Goal: Task Accomplishment & Management: Use online tool/utility

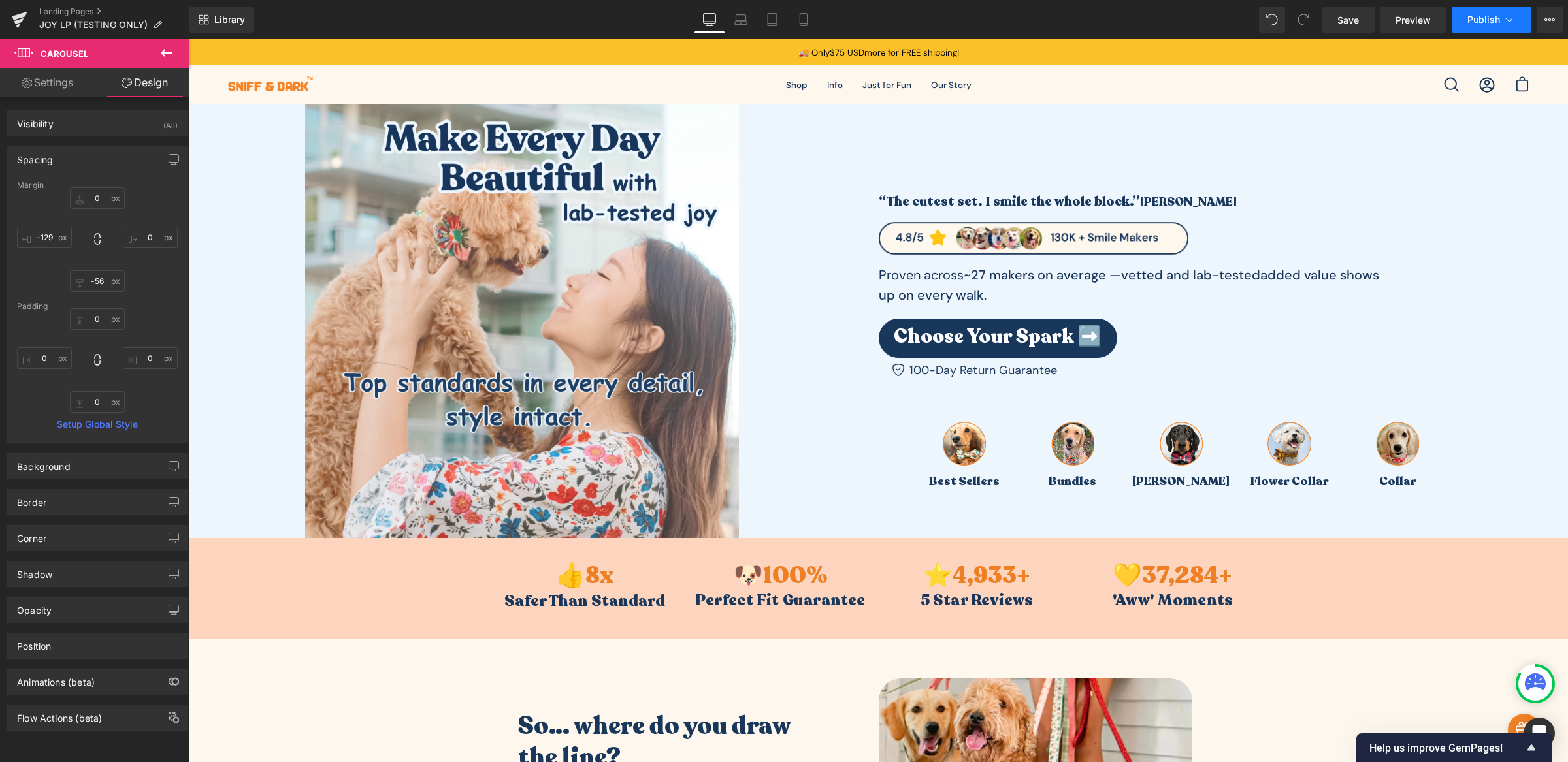
click at [1526, 14] on button "Publish" at bounding box center [1491, 19] width 80 height 26
click at [1552, 14] on icon at bounding box center [1549, 19] width 11 height 11
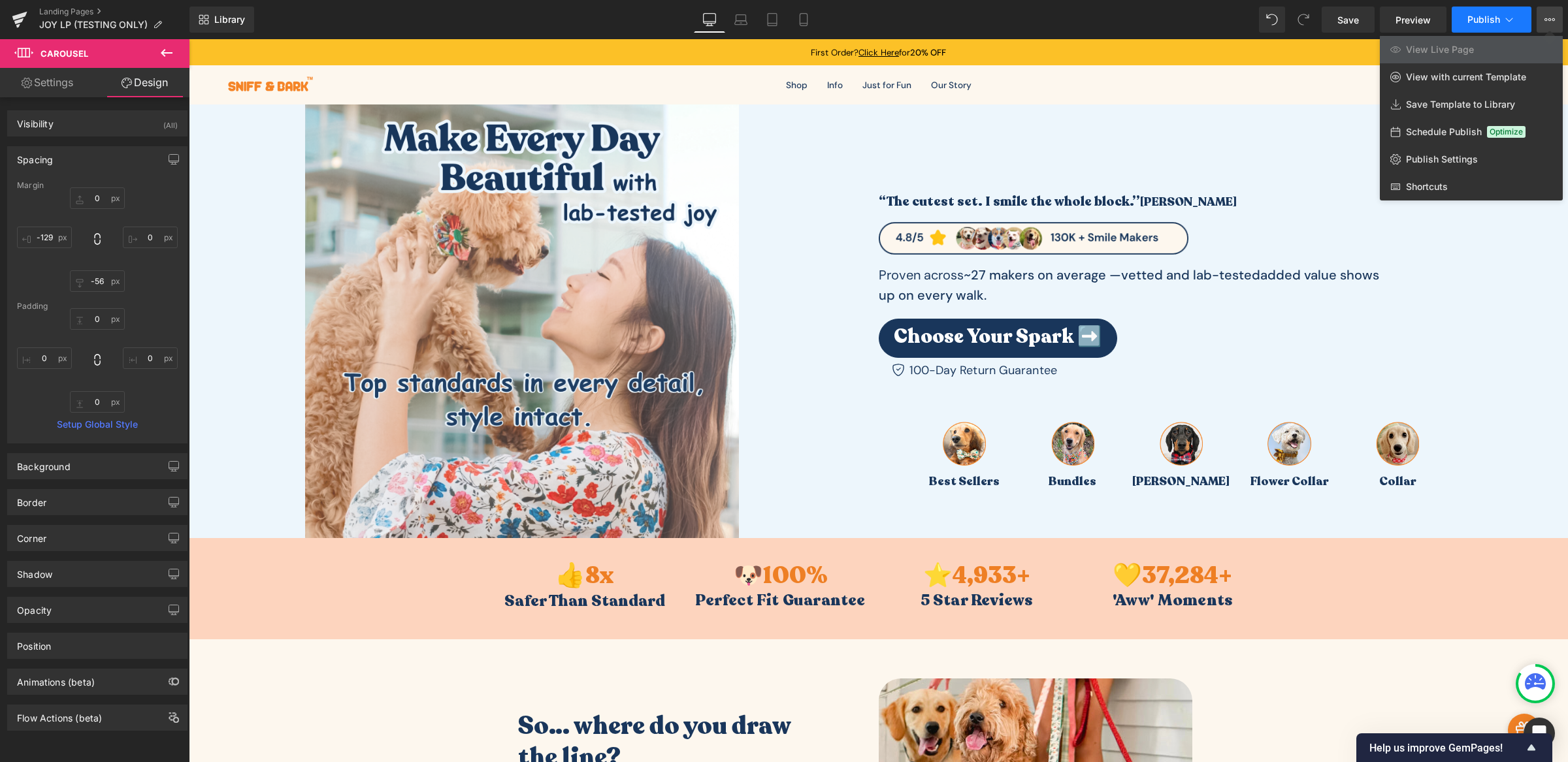
click at [1493, 18] on span "Publish" at bounding box center [1483, 19] width 32 height 11
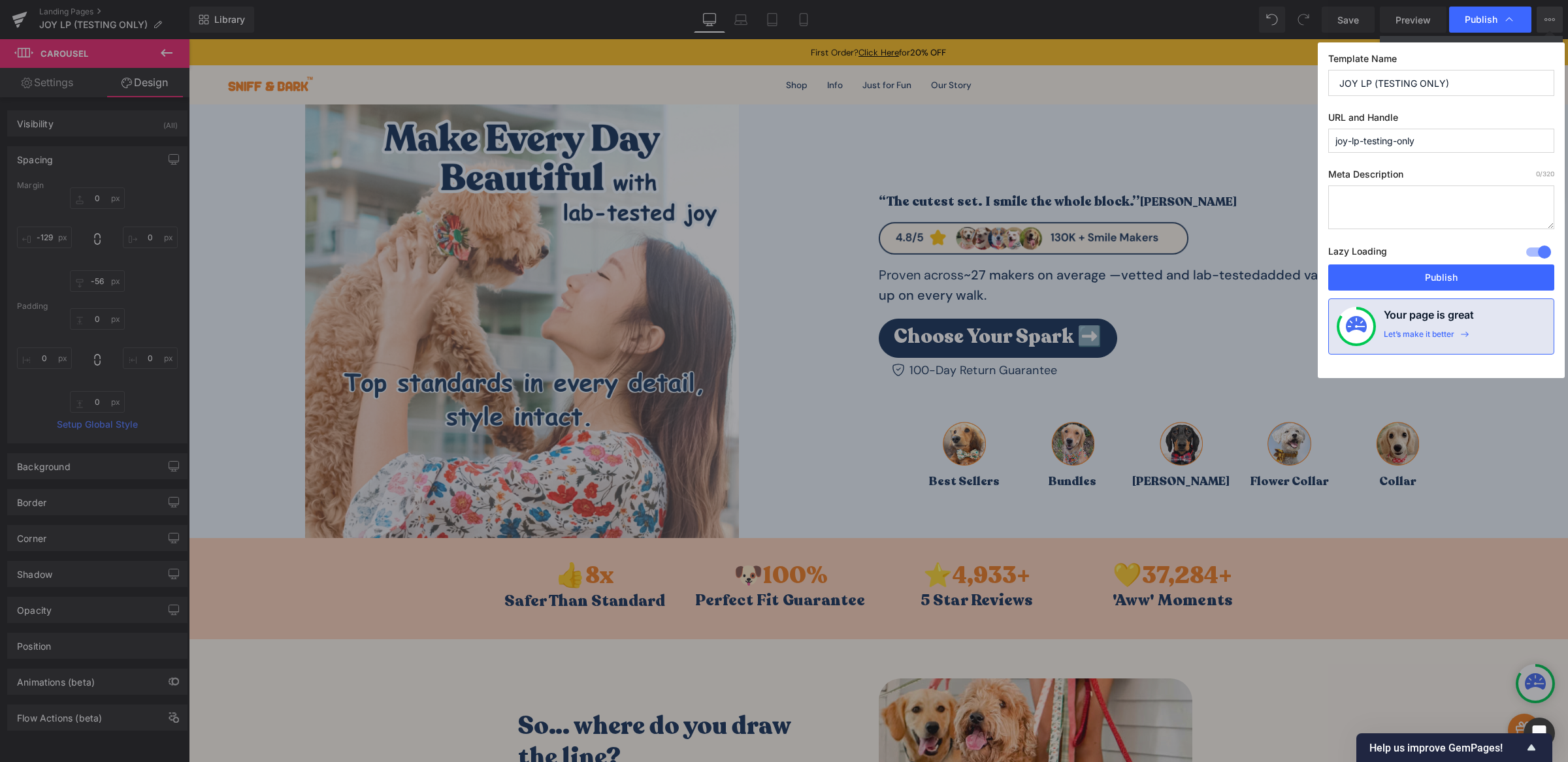
click at [1405, 148] on input "joy-lp-testing-only" at bounding box center [1441, 141] width 226 height 24
click at [1407, 286] on button "Publish" at bounding box center [1441, 277] width 226 height 26
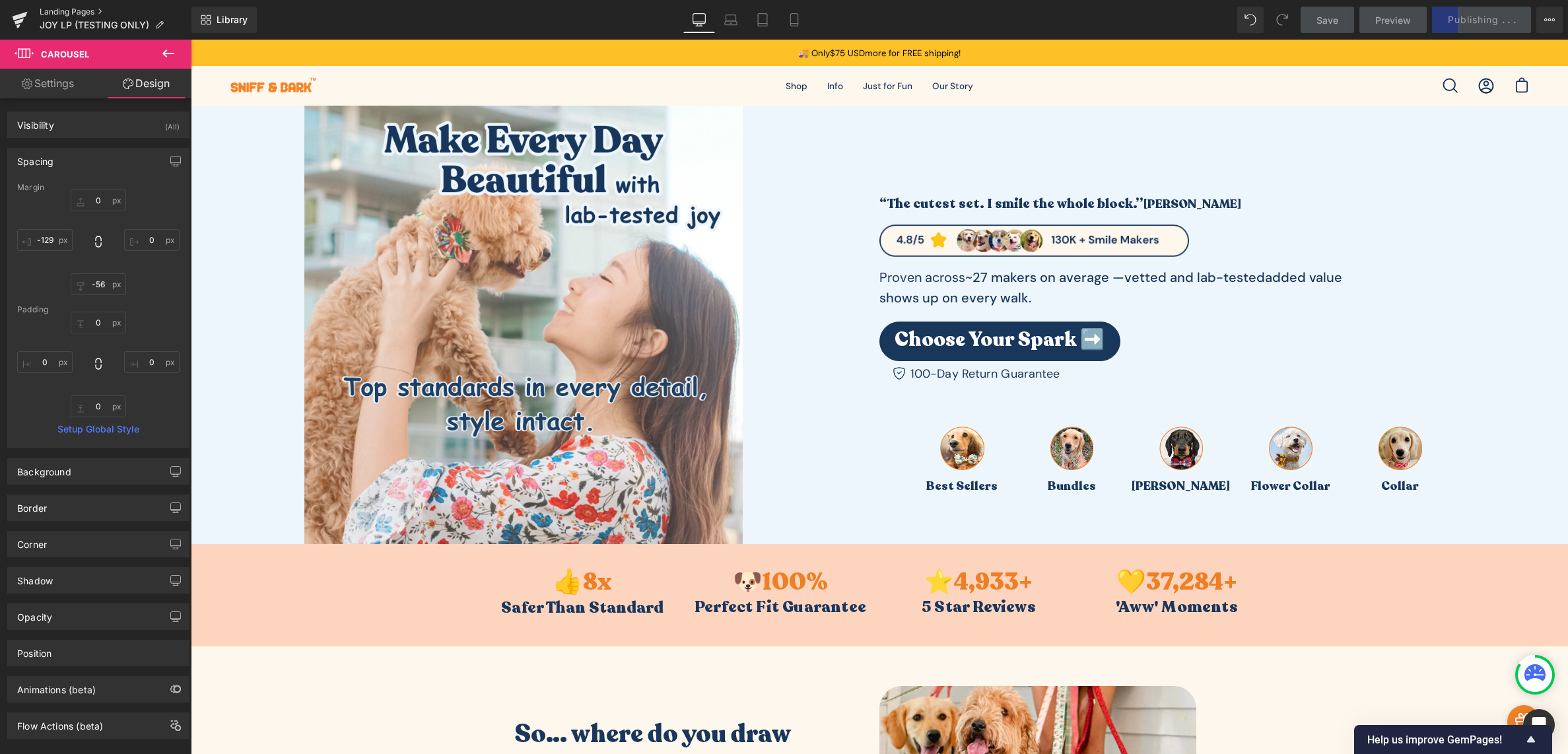
click at [79, 9] on link "Landing Pages" at bounding box center [115, 12] width 151 height 11
